Goal: Transaction & Acquisition: Purchase product/service

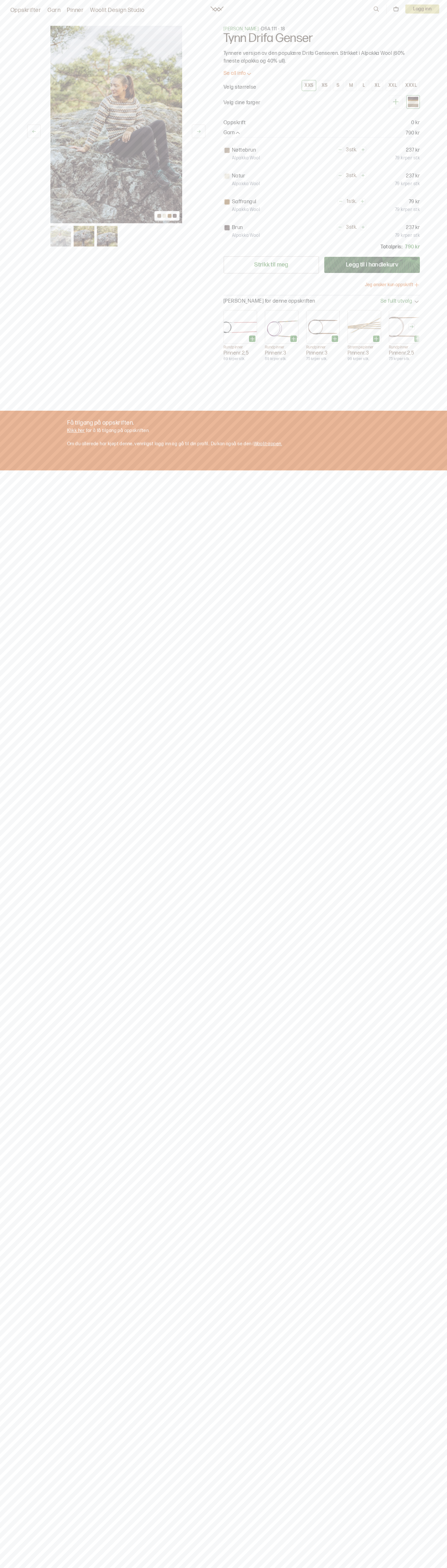
click at [411, 85] on div "XXXL" at bounding box center [410, 86] width 12 height 6
click at [372, 265] on button "Legg til i handlekurv" at bounding box center [371, 265] width 96 height 16
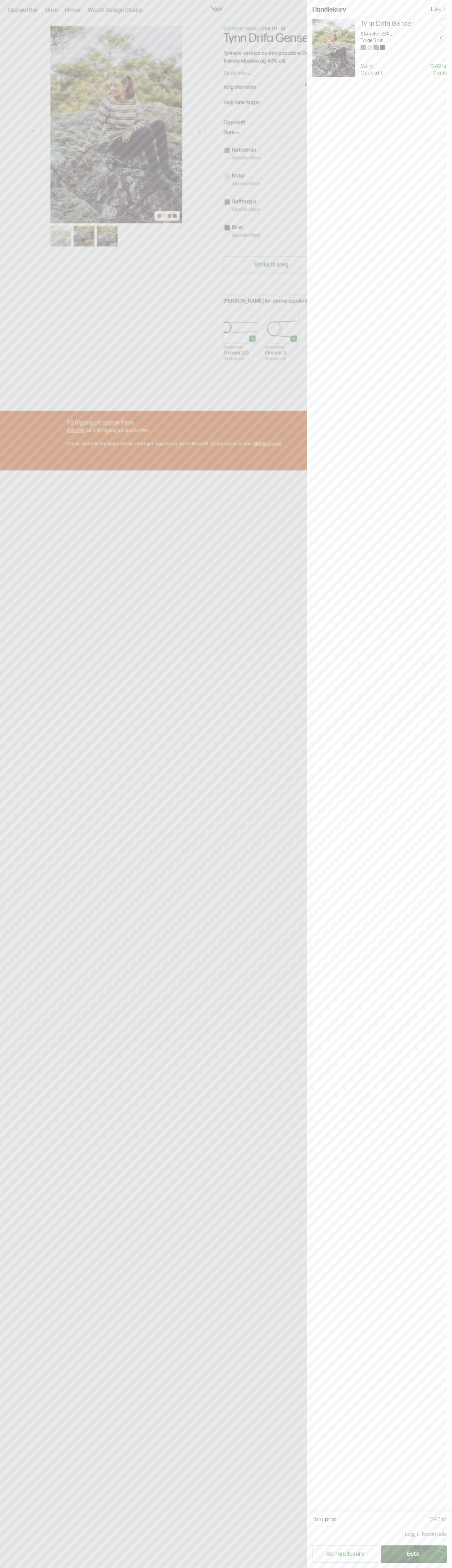
click at [414, 1554] on button "Betal" at bounding box center [414, 1554] width 66 height 18
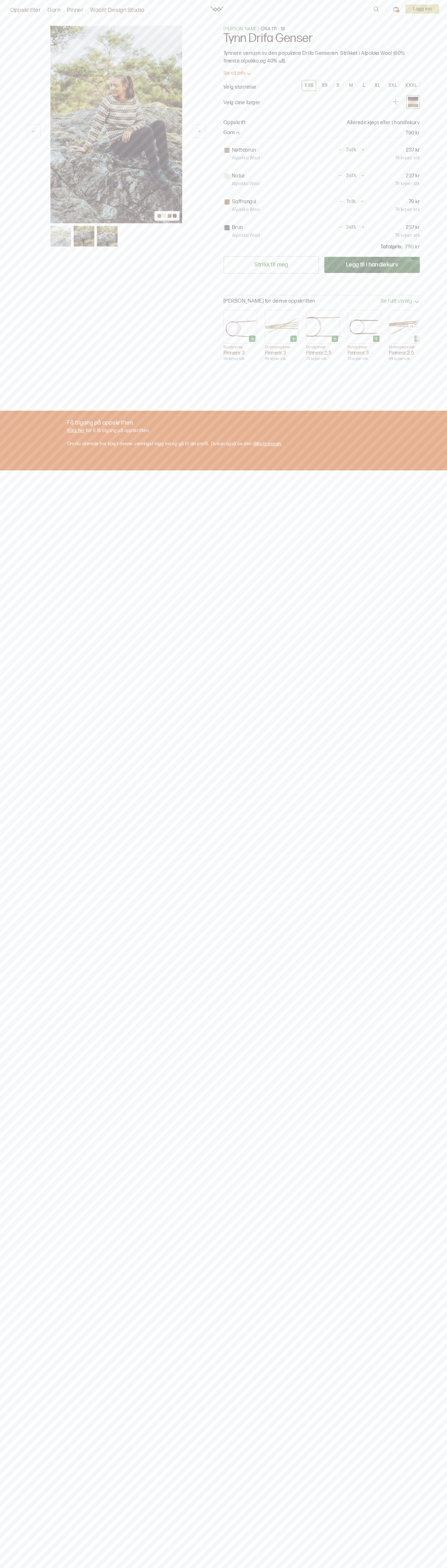
click at [363, 150] on icon at bounding box center [362, 149] width 3 height 3
